Goal: Find specific page/section: Find specific page/section

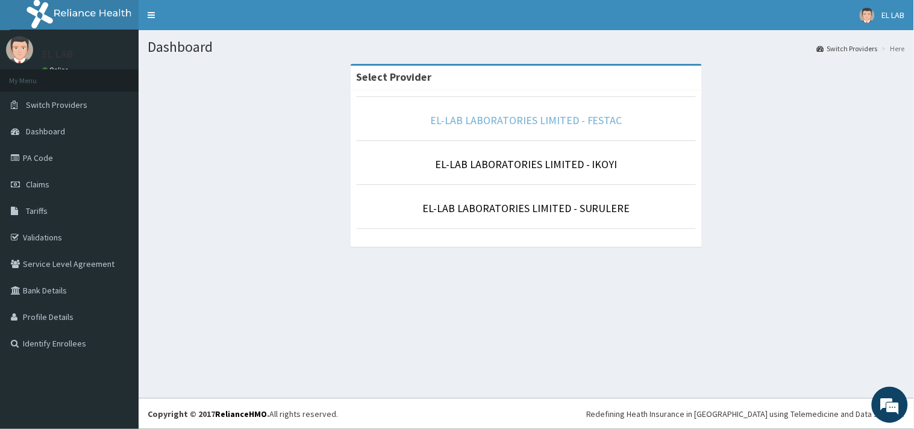
click at [573, 125] on link "EL-LAB LABORATORIES LIMITED - FESTAC" at bounding box center [526, 120] width 192 height 14
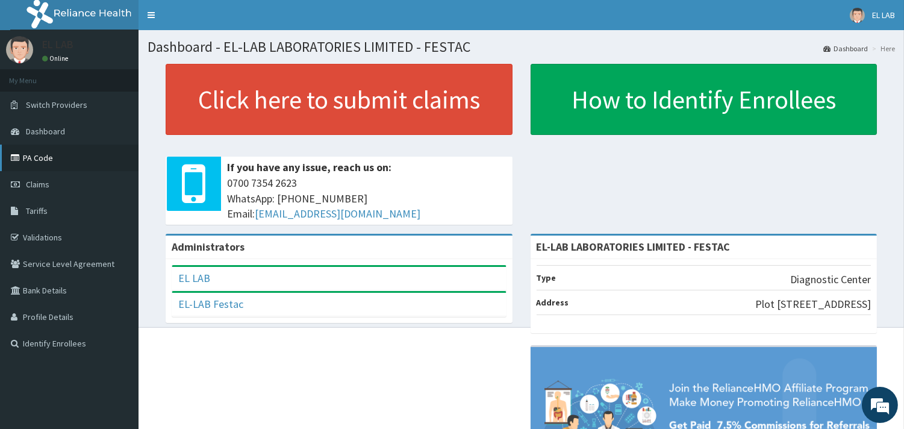
click at [90, 163] on link "PA Code" at bounding box center [69, 158] width 139 height 27
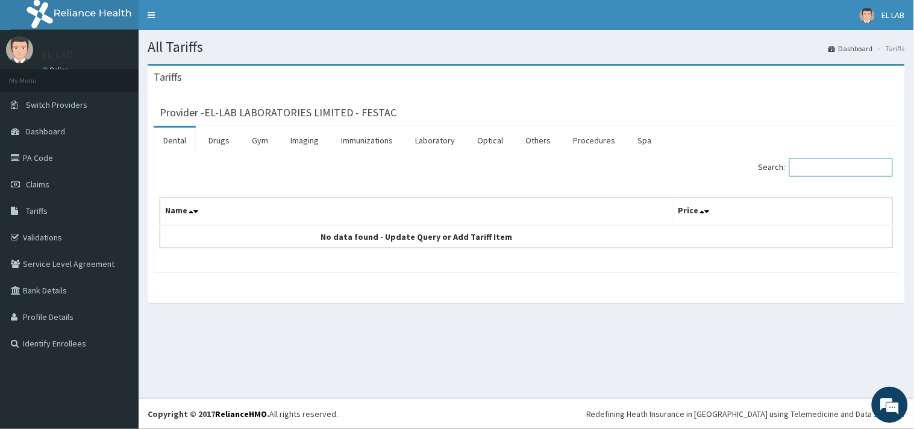
click at [823, 165] on input "Search:" at bounding box center [841, 167] width 104 height 18
click at [456, 139] on link "Laboratory" at bounding box center [434, 140] width 59 height 25
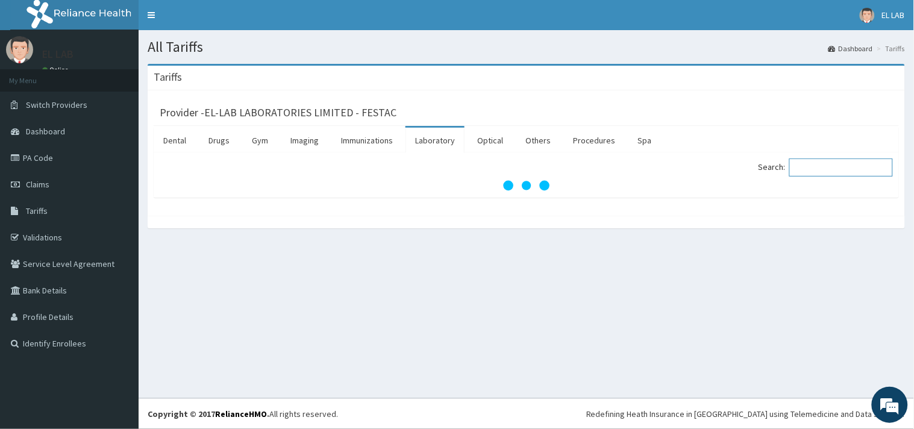
click at [817, 164] on input "Search:" at bounding box center [841, 167] width 104 height 18
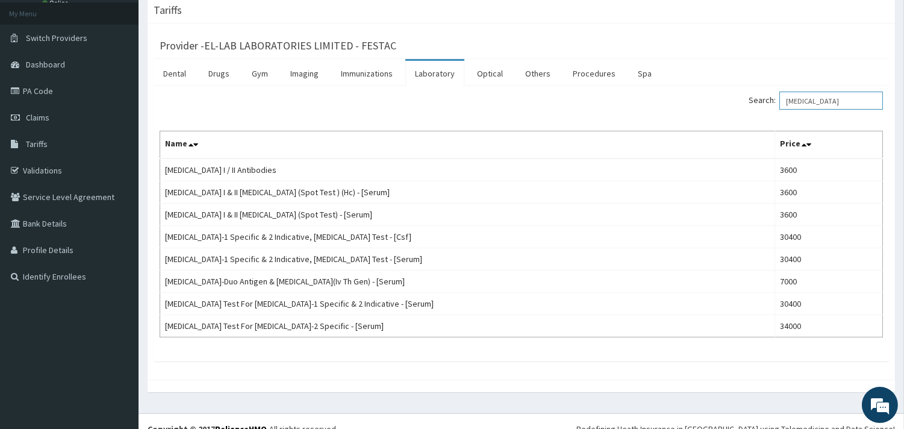
type input "hiv"
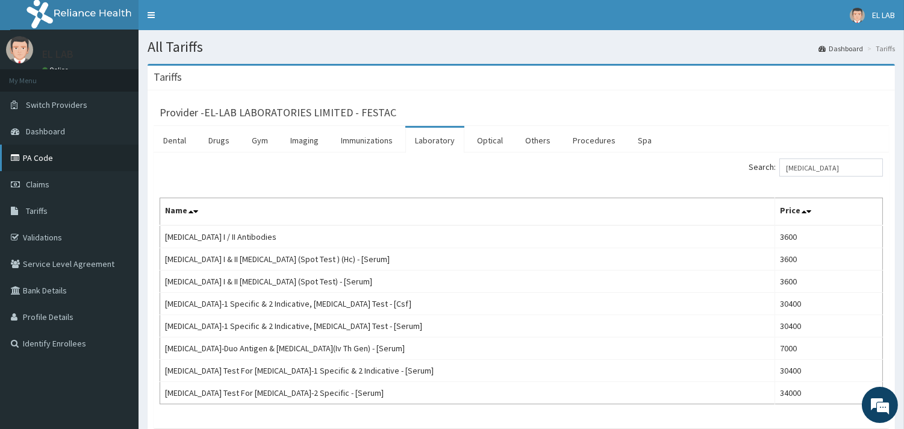
click at [111, 160] on link "PA Code" at bounding box center [69, 158] width 139 height 27
